Goal: Information Seeking & Learning: Find specific fact

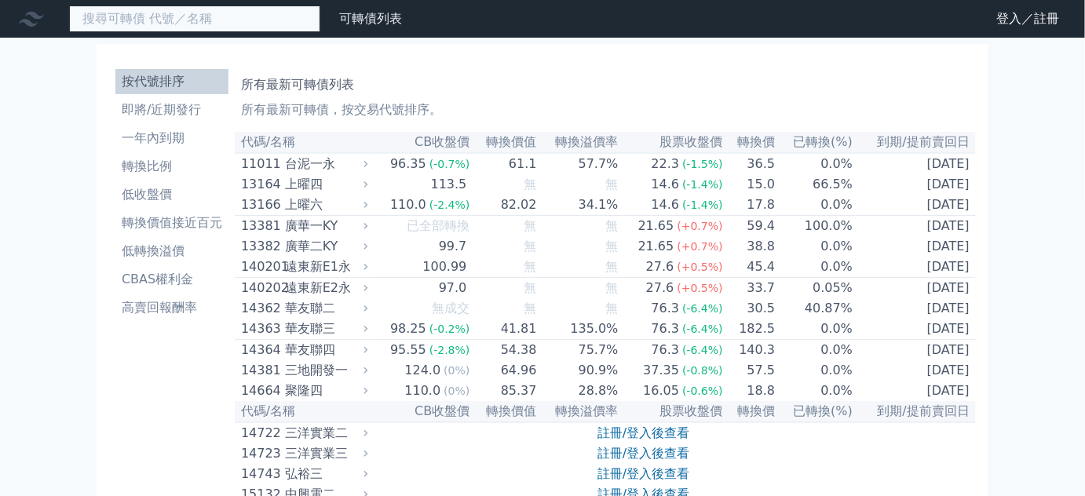
click at [127, 21] on input at bounding box center [194, 18] width 251 height 27
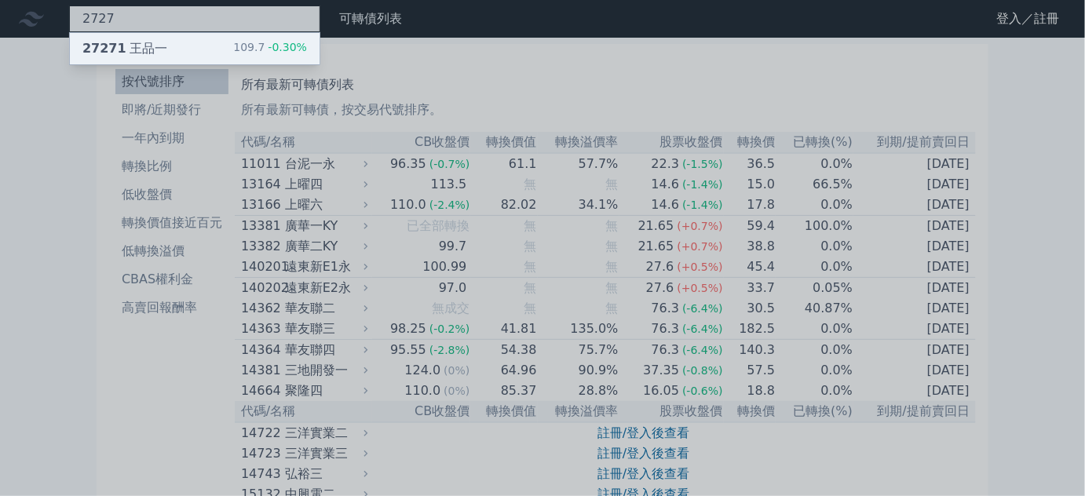
type input "2727"
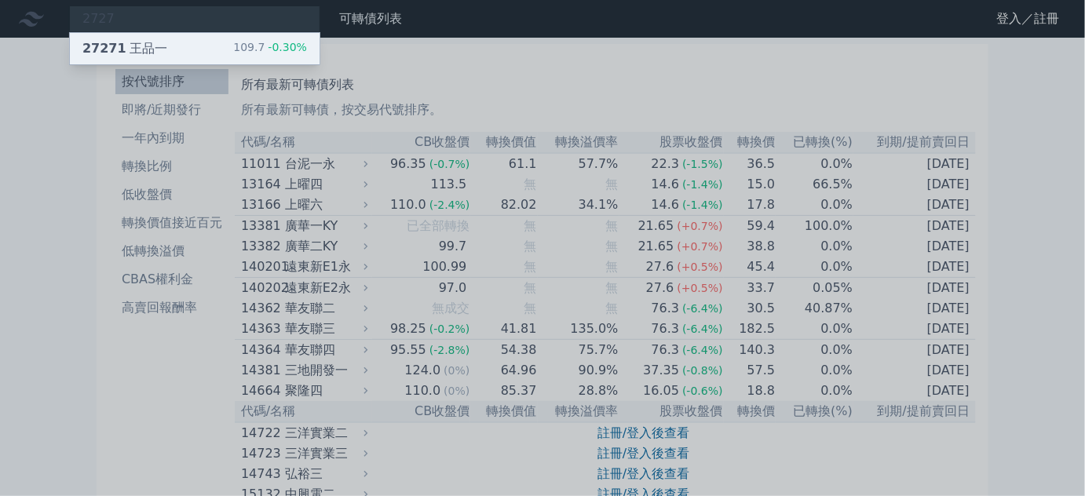
click at [140, 42] on div "27271 王品一" at bounding box center [124, 48] width 85 height 19
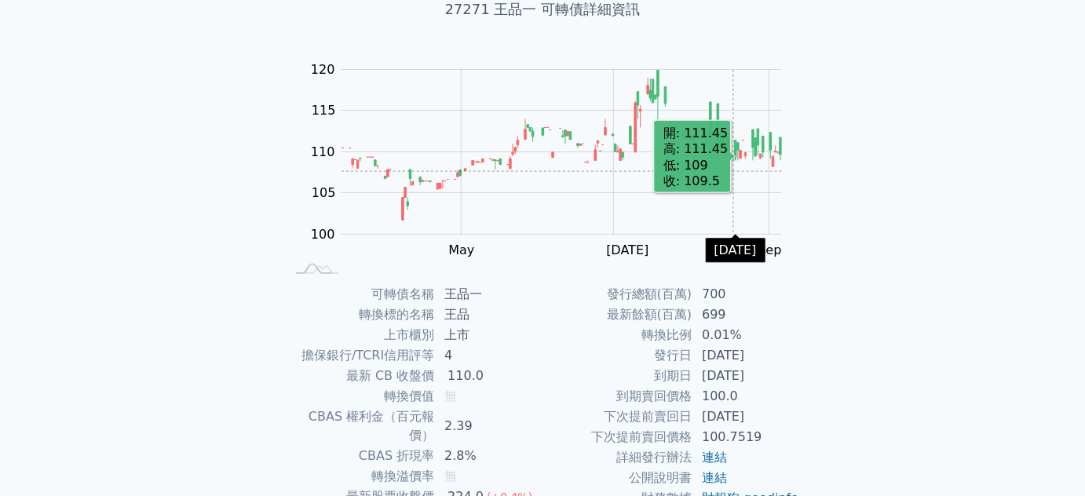
scroll to position [214, 0]
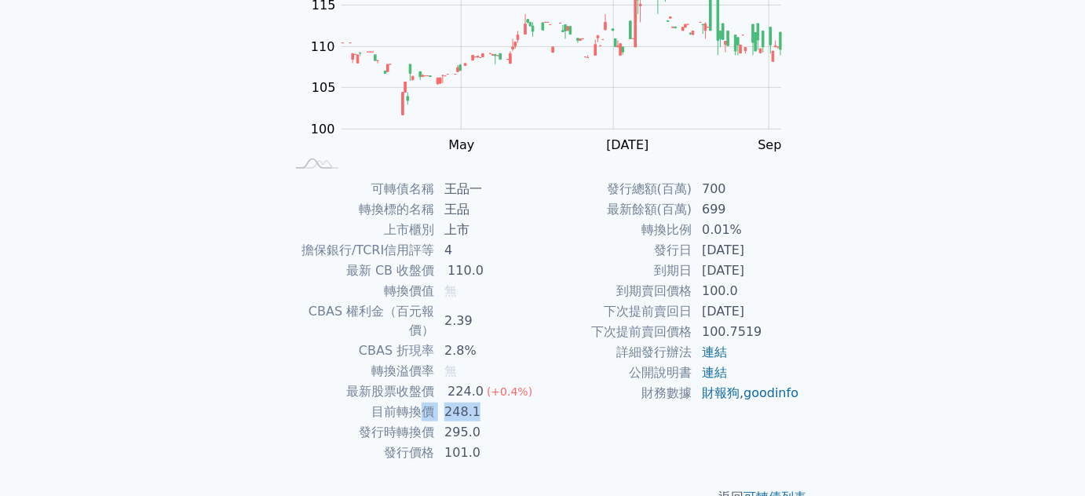
drag, startPoint x: 441, startPoint y: 390, endPoint x: 488, endPoint y: 393, distance: 46.4
click at [488, 402] on tr "目前轉換價 248.1" at bounding box center [414, 412] width 258 height 20
click at [488, 402] on td "248.1" at bounding box center [489, 412] width 108 height 20
drag, startPoint x: 431, startPoint y: 386, endPoint x: 518, endPoint y: 389, distance: 86.4
click at [518, 402] on tr "目前轉換價 248.1" at bounding box center [414, 412] width 258 height 20
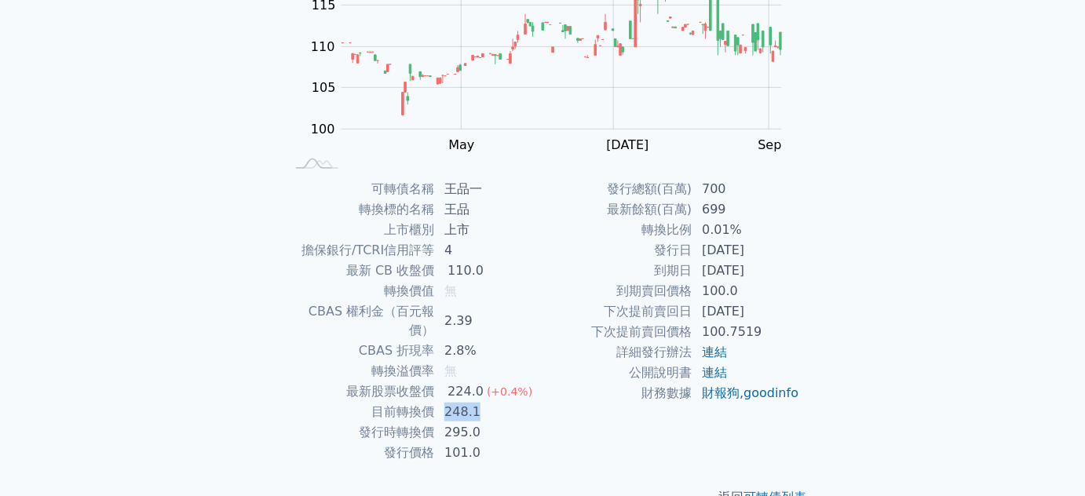
click at [518, 402] on td "248.1" at bounding box center [489, 412] width 108 height 20
